Goal: Find specific page/section: Find specific page/section

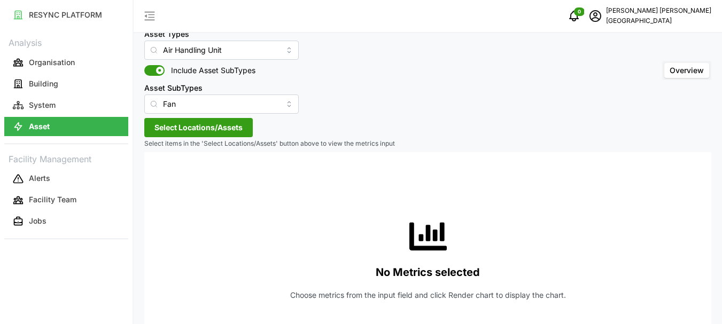
scroll to position [20, 0]
click at [270, 50] on input "Air Handling Unit" at bounding box center [221, 50] width 154 height 19
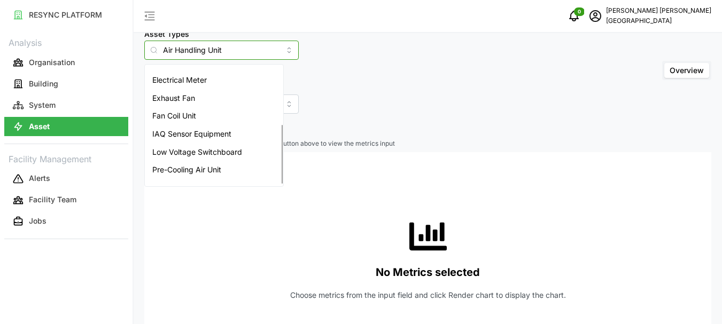
scroll to position [117, 0]
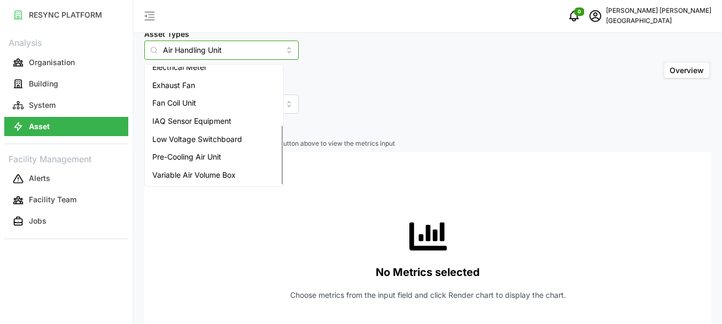
click at [219, 167] on div "Variable Air Volume Box" at bounding box center [214, 175] width 134 height 18
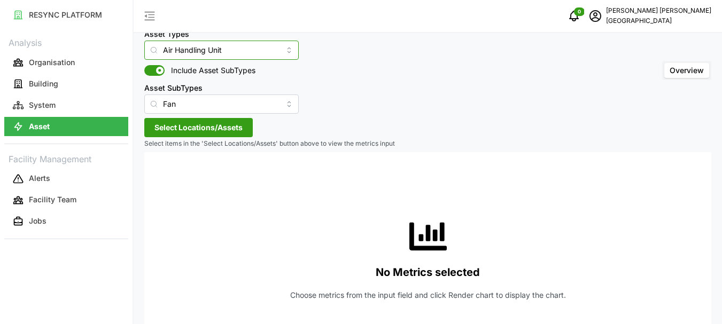
type input "Variable Air Volume Box"
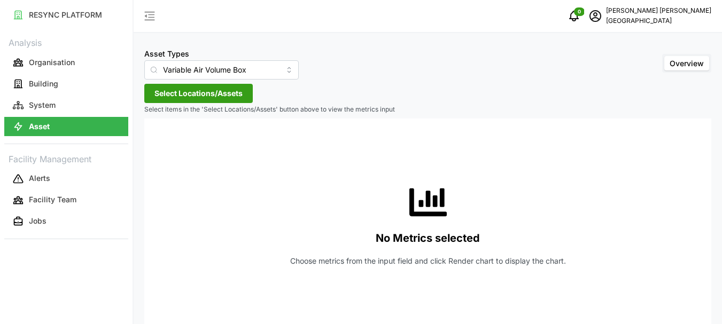
click at [200, 89] on span "Select Locations/Assets" at bounding box center [198, 93] width 88 height 18
click at [190, 95] on span "Select Locations/Assets" at bounding box center [198, 93] width 88 height 18
click at [195, 97] on span "Select Locations/Assets" at bounding box center [198, 93] width 88 height 18
click at [195, 103] on span "Select Locations/Assets" at bounding box center [198, 112] width 88 height 18
click at [195, 97] on span "Select Locations/Assets" at bounding box center [198, 93] width 88 height 18
